Goal: Transaction & Acquisition: Purchase product/service

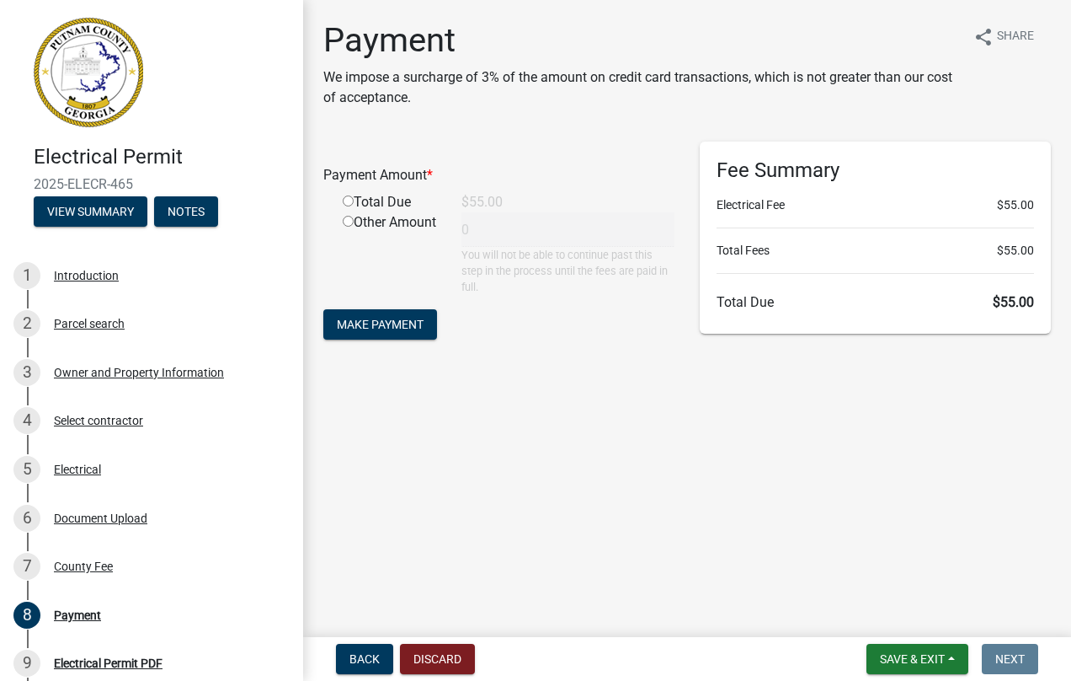
click at [346, 200] on input "radio" at bounding box center [348, 200] width 11 height 11
radio input "true"
type input "55"
click at [372, 322] on span "Make Payment" at bounding box center [380, 323] width 87 height 13
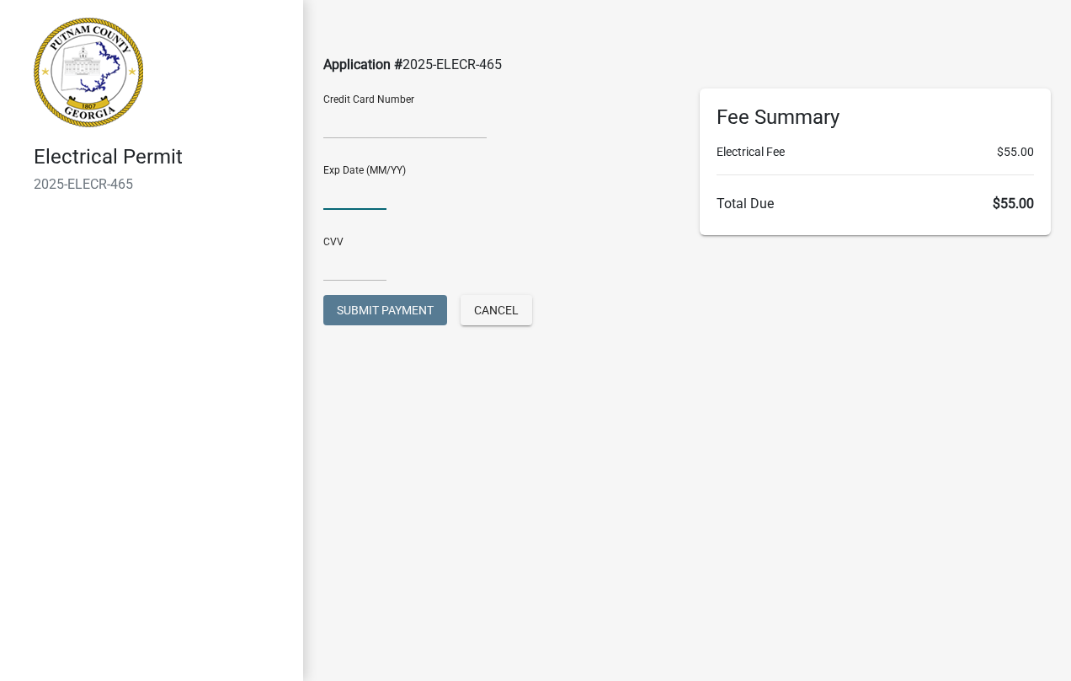
type input "12/28"
click at [350, 263] on input "text" at bounding box center [354, 264] width 63 height 35
type input "530"
click at [536, 530] on main "Application # 2025-ELECR-465 Credit Card Number Exp Date (MM/YY) 12/28 CVV 530 …" at bounding box center [687, 315] width 768 height 630
click at [392, 306] on span "Submit Payment" at bounding box center [385, 309] width 97 height 13
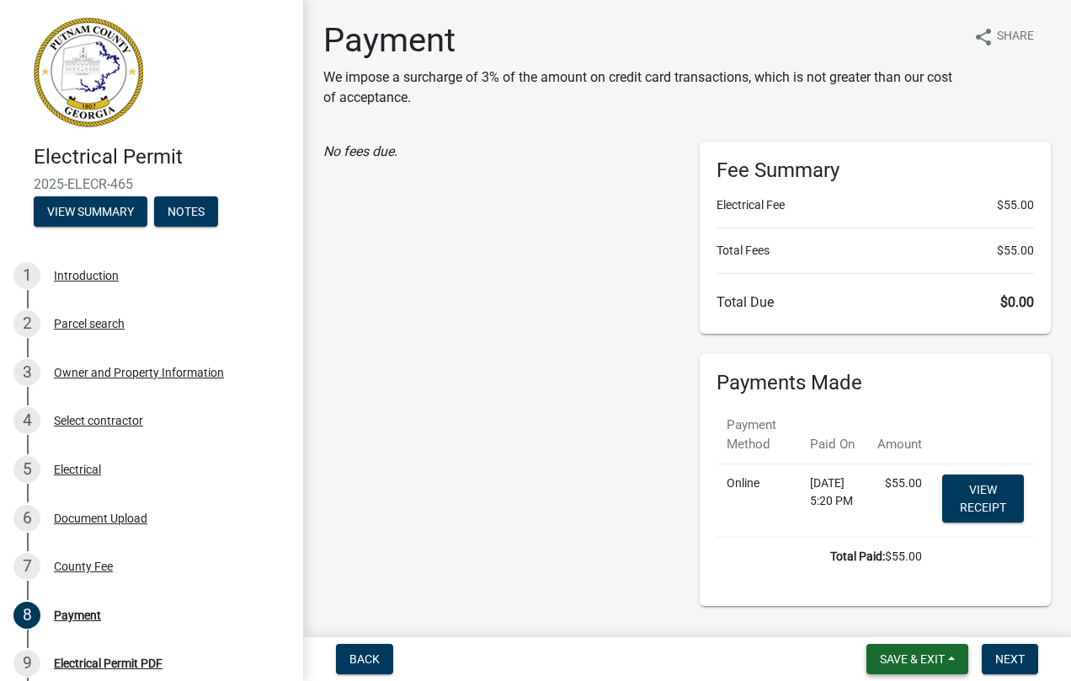
click at [937, 652] on span "Save & Exit" at bounding box center [912, 658] width 65 height 13
click at [0, 0] on button "Save & Exit" at bounding box center [0, 0] width 0 height 0
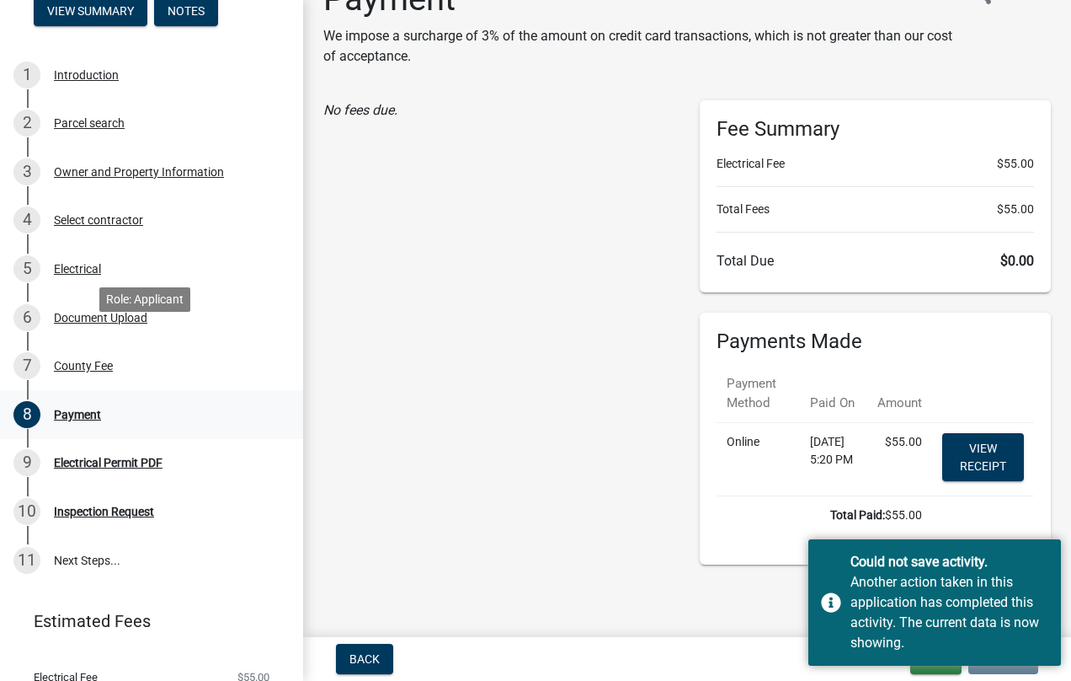
scroll to position [260, 0]
